Goal: Communication & Community: Answer question/provide support

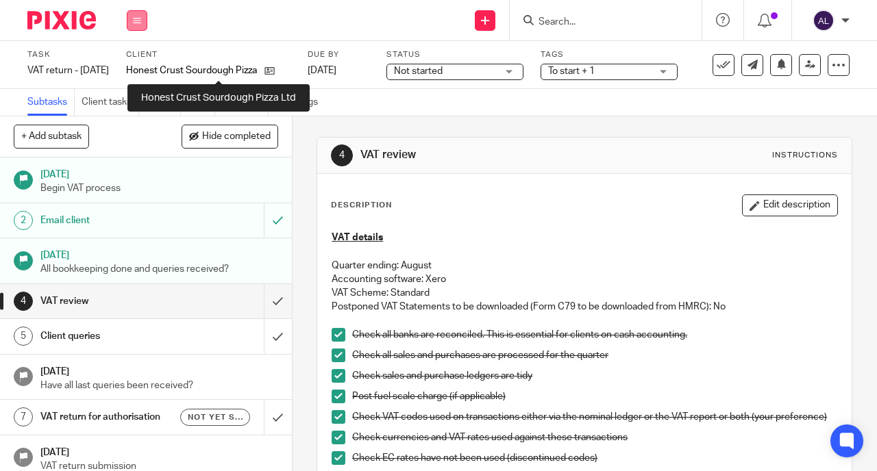
scroll to position [75, 0]
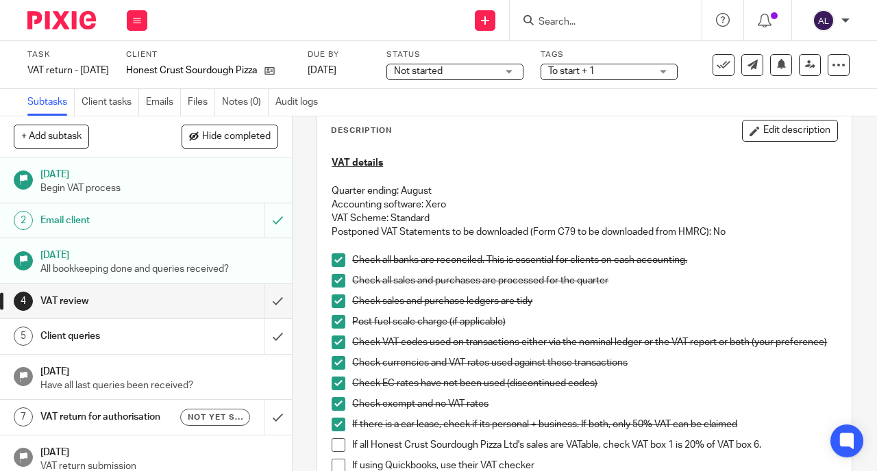
click at [545, 19] on input "Search" at bounding box center [598, 22] width 123 height 12
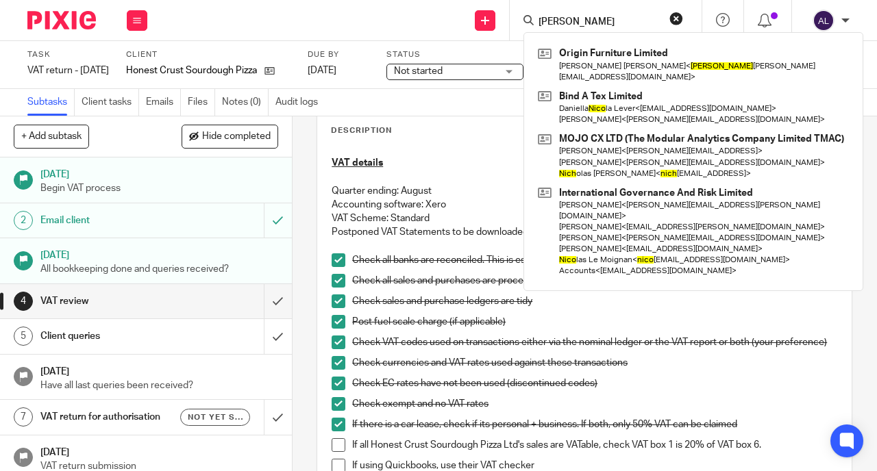
click at [551, 17] on input "nick" at bounding box center [598, 22] width 123 height 12
drag, startPoint x: 571, startPoint y: 19, endPoint x: 544, endPoint y: 19, distance: 27.4
click at [544, 19] on input "nick" at bounding box center [598, 22] width 123 height 12
type input "n"
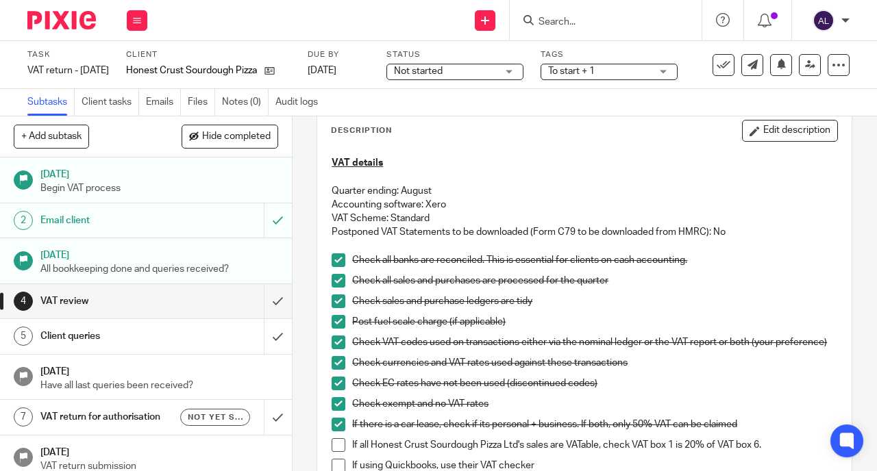
scroll to position [323, 0]
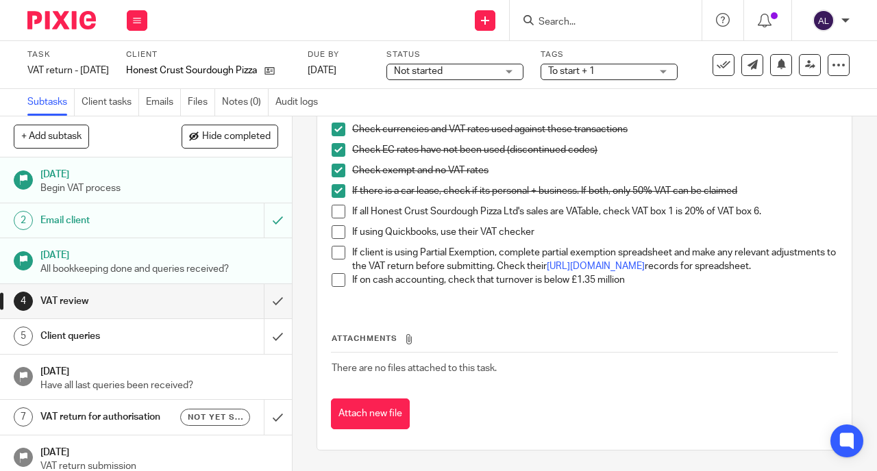
click at [334, 205] on span at bounding box center [338, 212] width 14 height 14
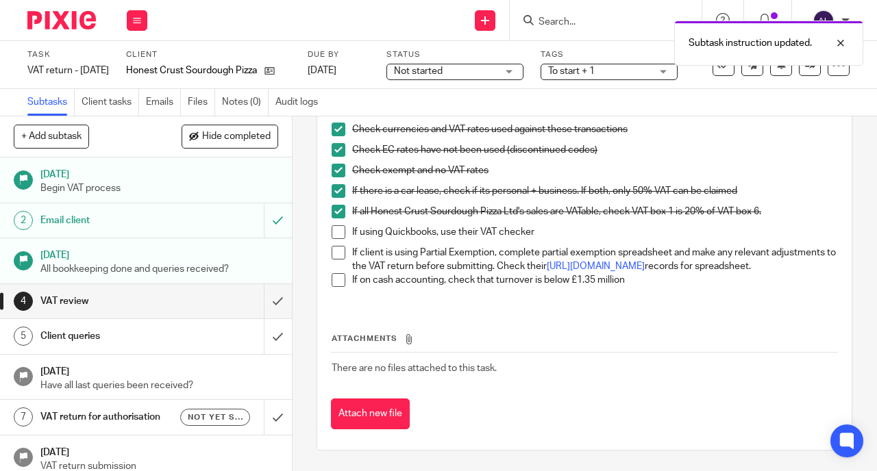
click at [334, 225] on span at bounding box center [338, 232] width 14 height 14
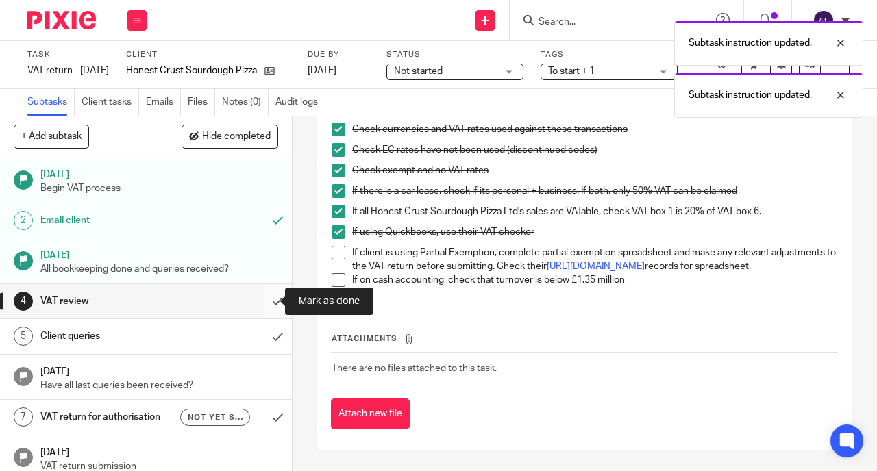
click at [262, 301] on input "submit" at bounding box center [146, 301] width 292 height 34
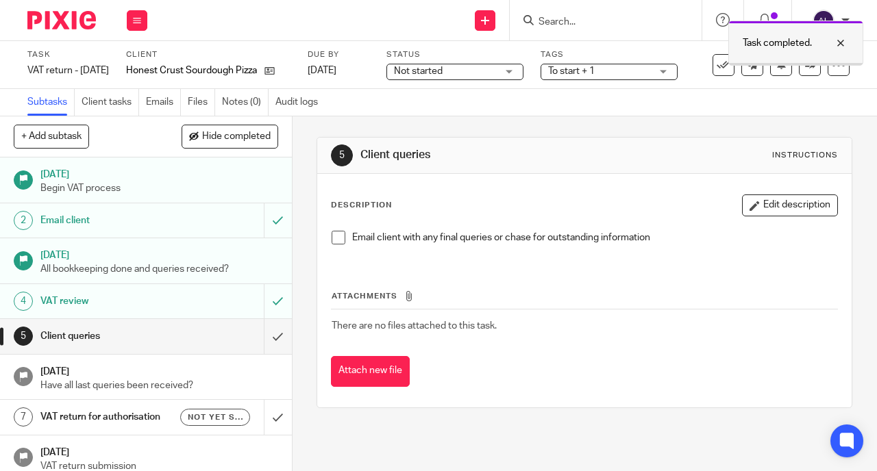
click at [840, 41] on div at bounding box center [830, 43] width 37 height 16
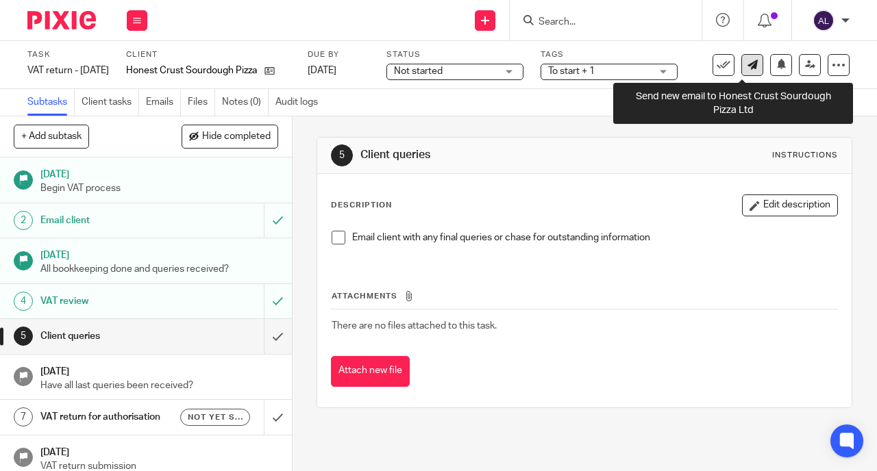
click at [747, 64] on icon at bounding box center [752, 65] width 10 height 10
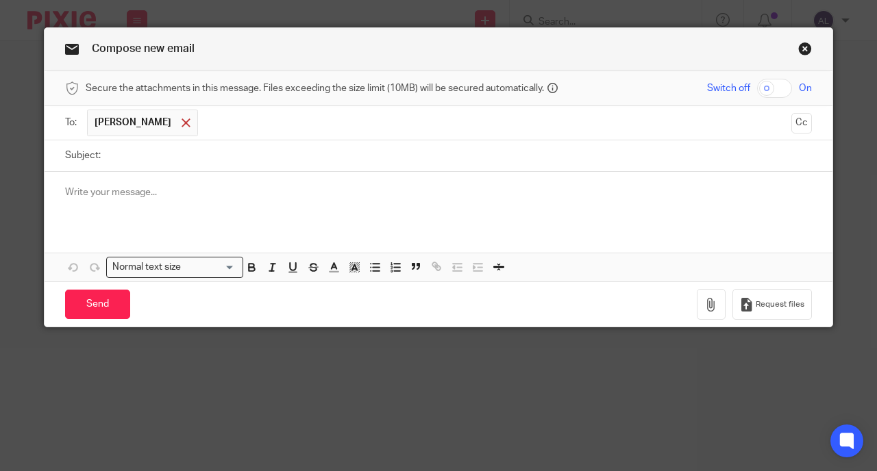
click at [183, 123] on span at bounding box center [185, 122] width 9 height 9
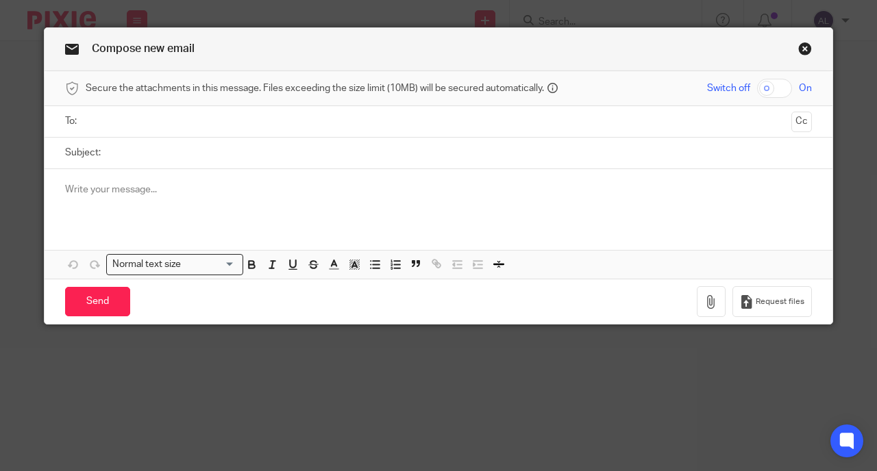
click at [181, 124] on input "text" at bounding box center [437, 122] width 695 height 16
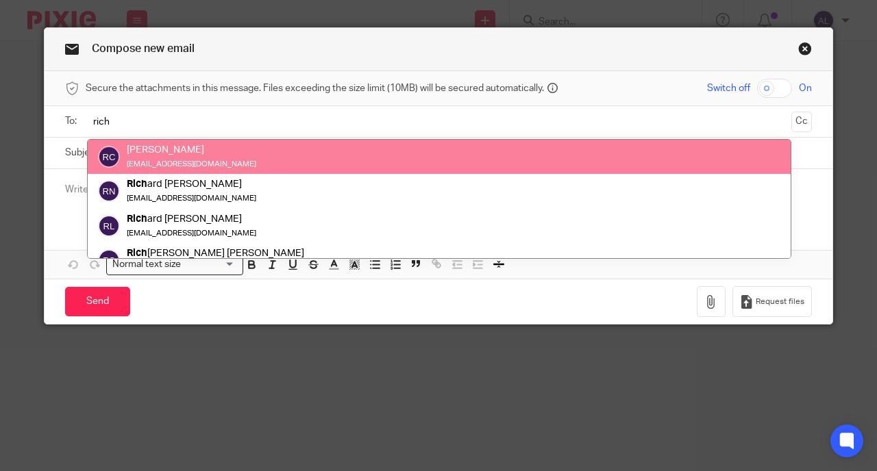
type input "rich"
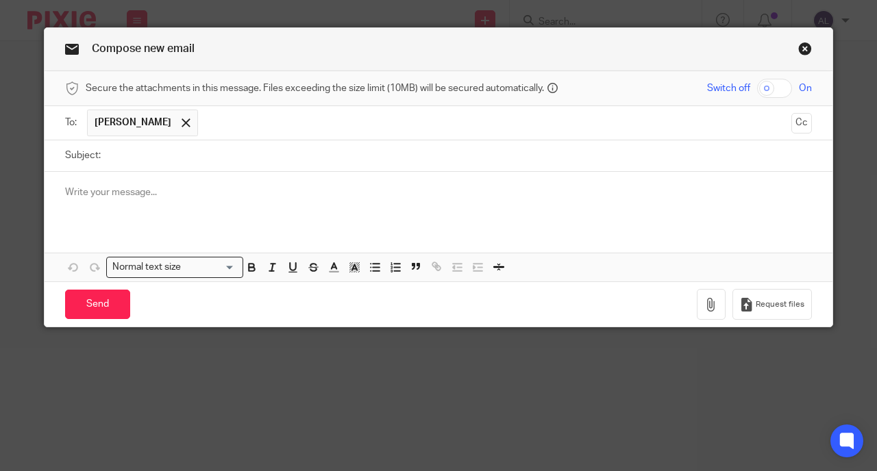
click at [123, 160] on input "Subject:" at bounding box center [460, 155] width 704 height 31
type input "VAT Return"
click at [92, 188] on p at bounding box center [438, 193] width 746 height 14
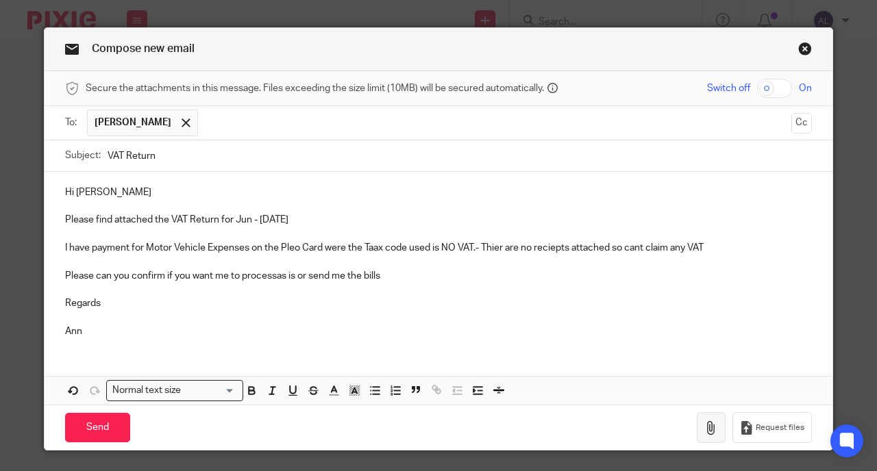
click at [707, 427] on icon "button" at bounding box center [711, 428] width 14 height 14
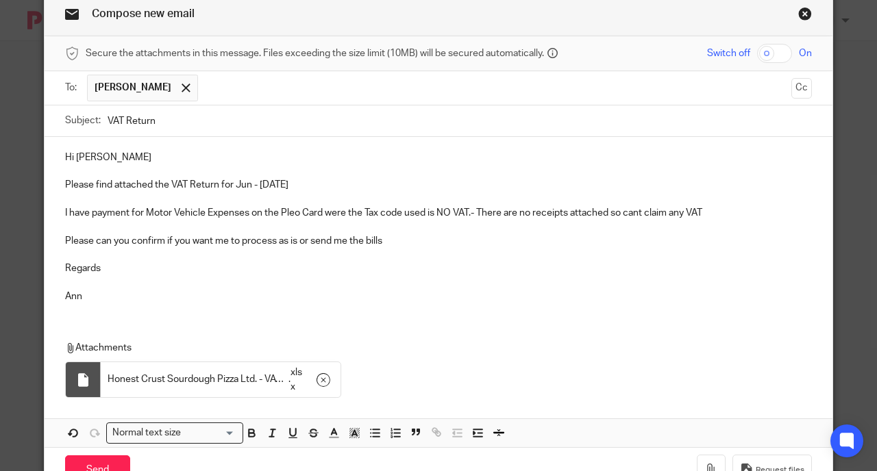
scroll to position [84, 0]
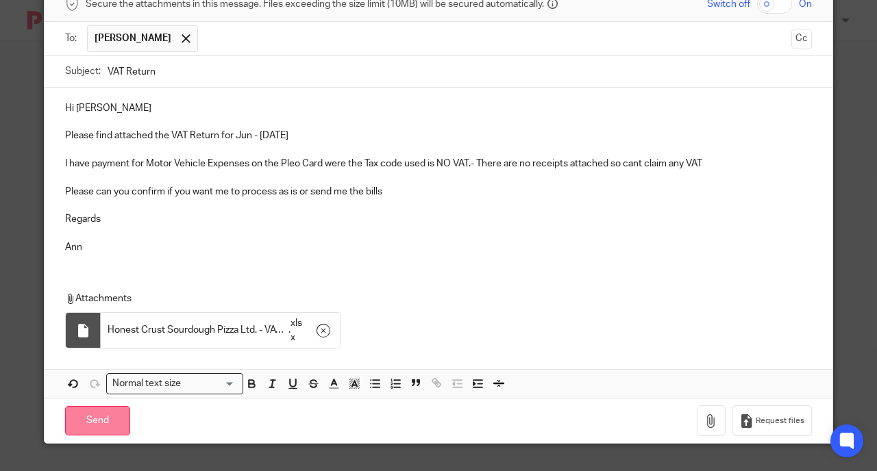
click at [108, 420] on input "Send" at bounding box center [97, 420] width 65 height 29
